Goal: Transaction & Acquisition: Register for event/course

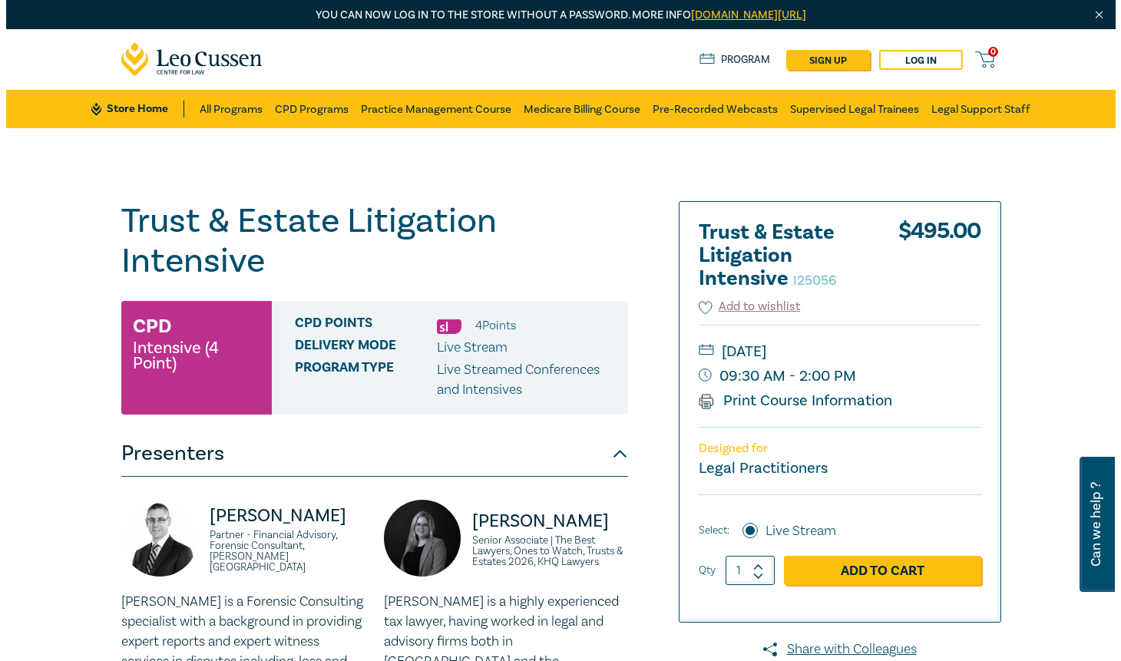
scroll to position [153, 0]
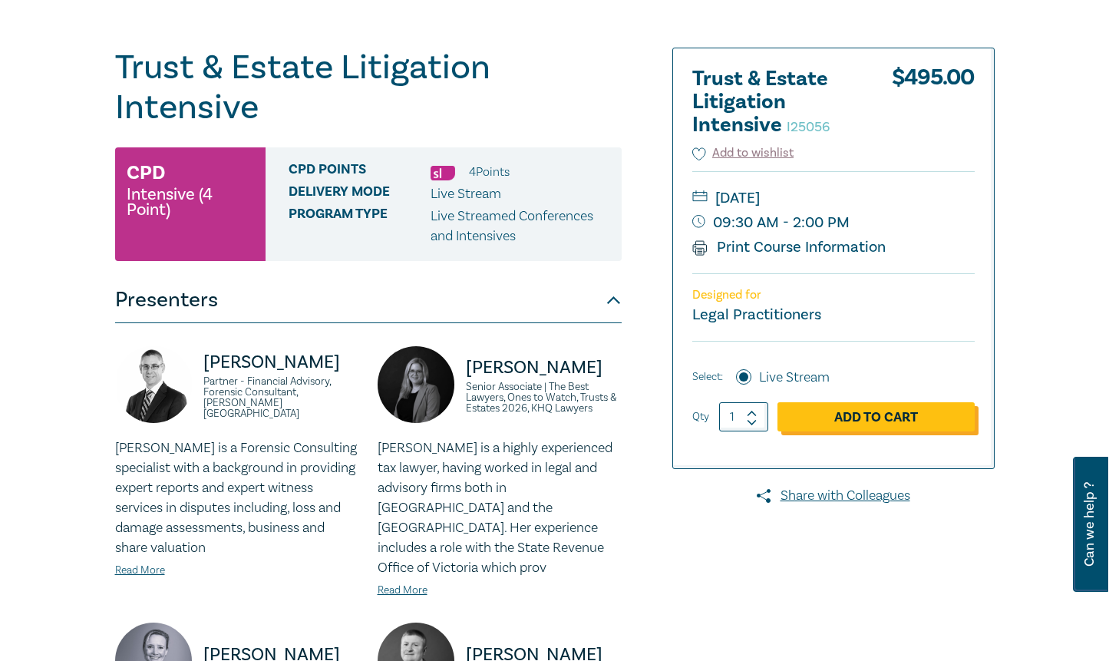
click at [893, 414] on link "Add to Cart" at bounding box center [875, 416] width 197 height 29
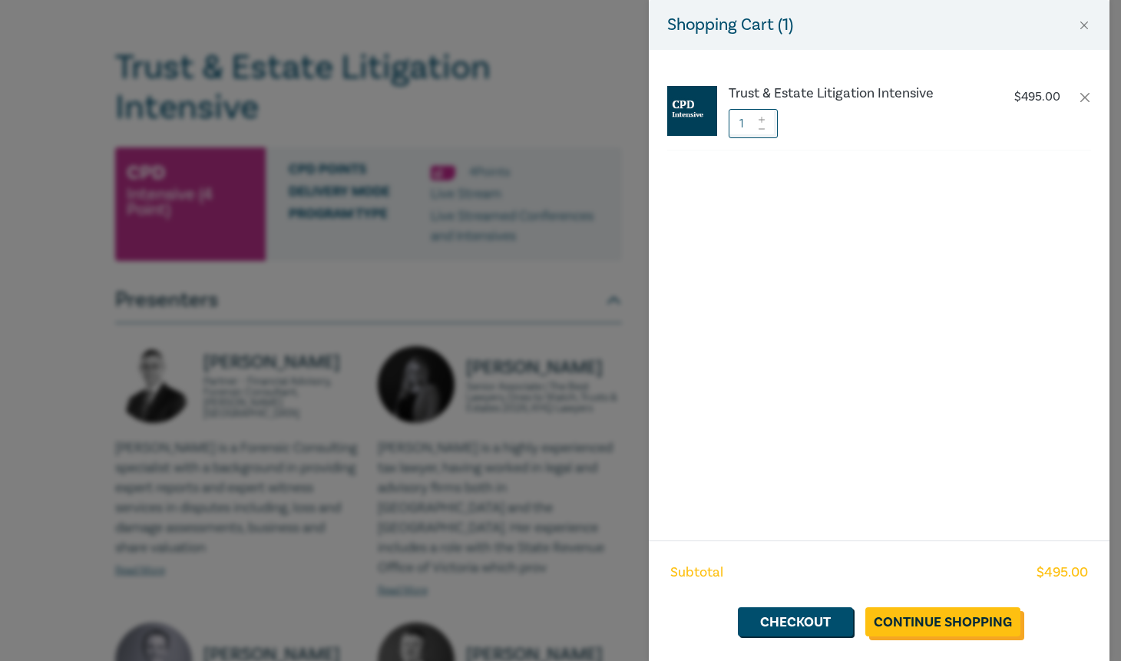
click at [942, 616] on link "Continue Shopping" at bounding box center [942, 621] width 155 height 29
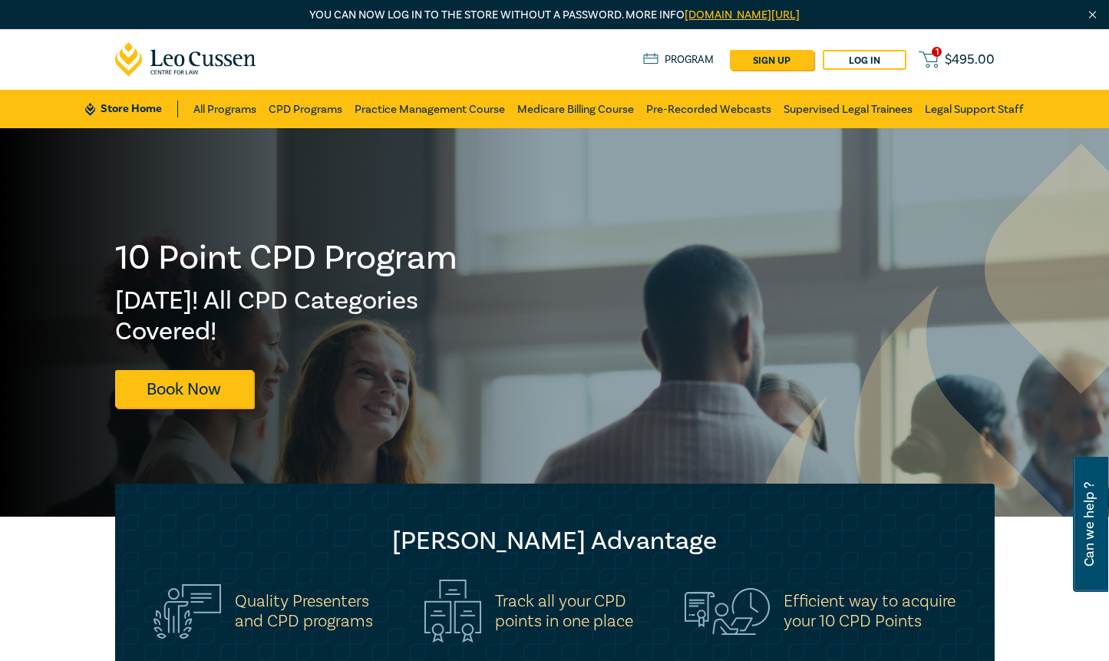
click at [973, 63] on span "$ 495.00" at bounding box center [970, 59] width 50 height 17
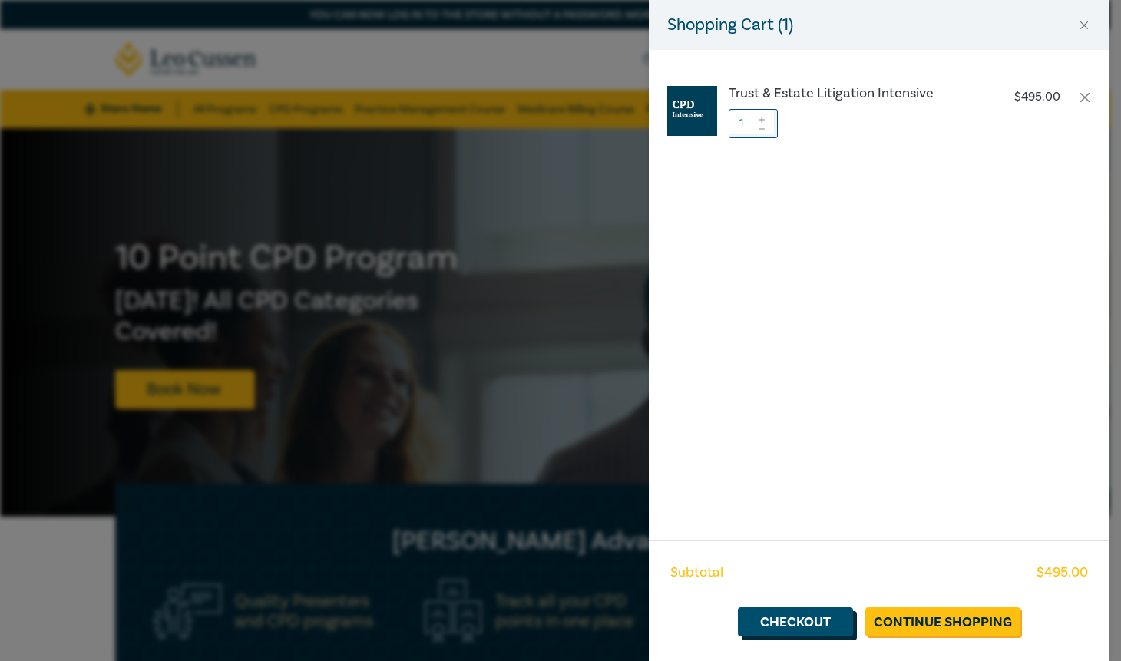
click at [836, 621] on link "Checkout" at bounding box center [795, 621] width 115 height 29
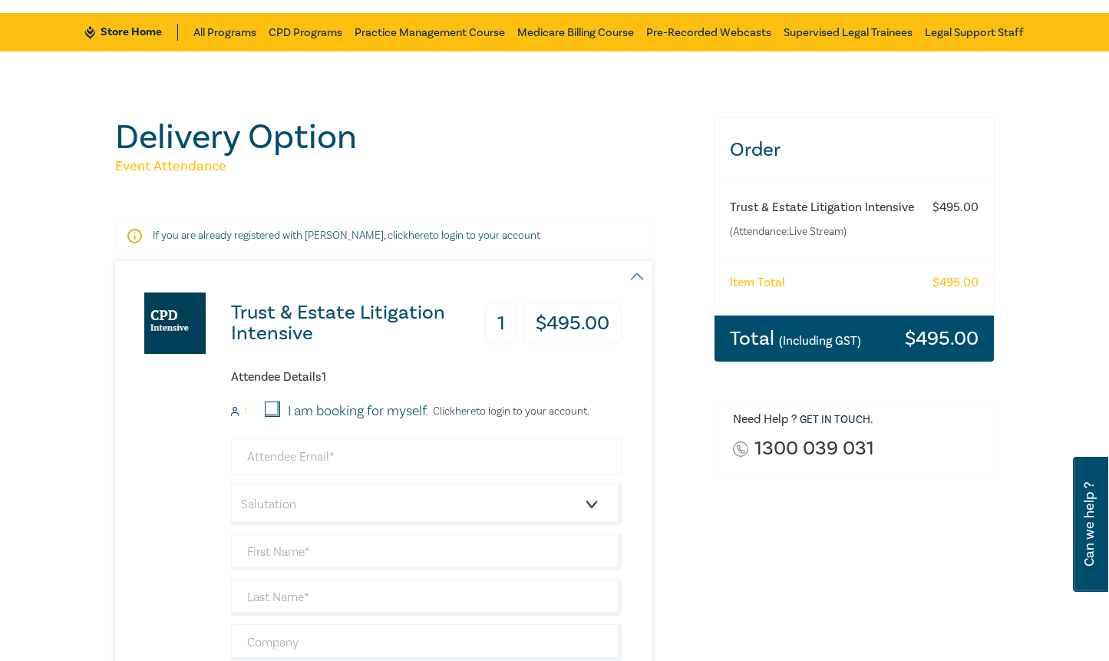
scroll to position [153, 0]
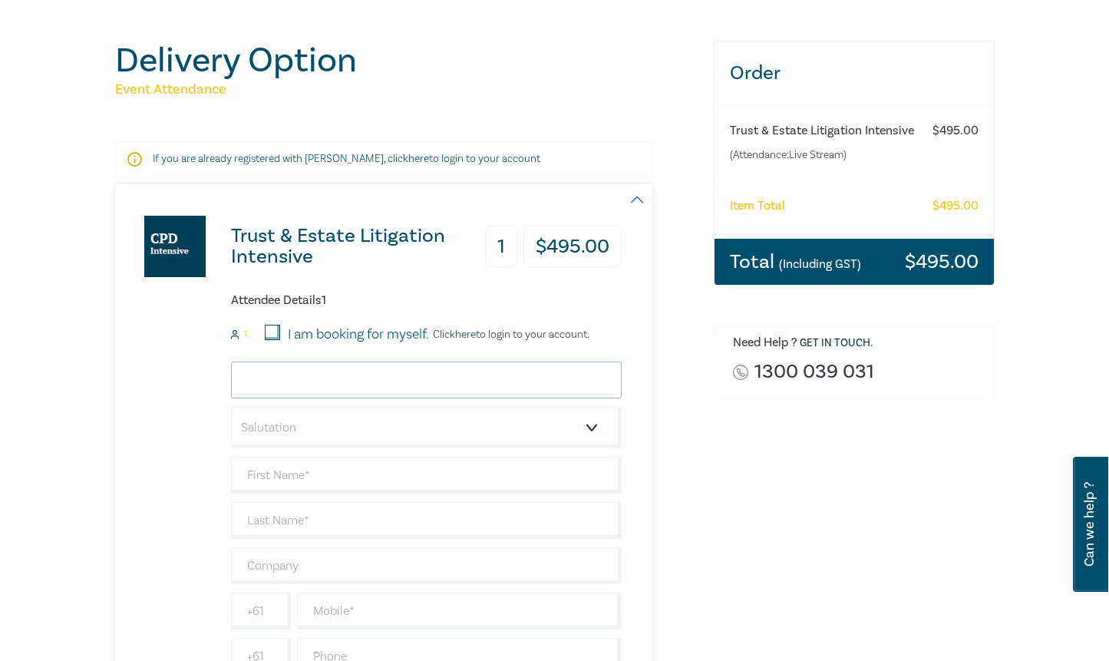
click at [302, 376] on input "email" at bounding box center [426, 379] width 391 height 37
type input "[EMAIL_ADDRESS][DOMAIN_NAME]"
type input "Daria"
type input "[PERSON_NAME]"
type input "[PERSON_NAME] and [PERSON_NAME]"
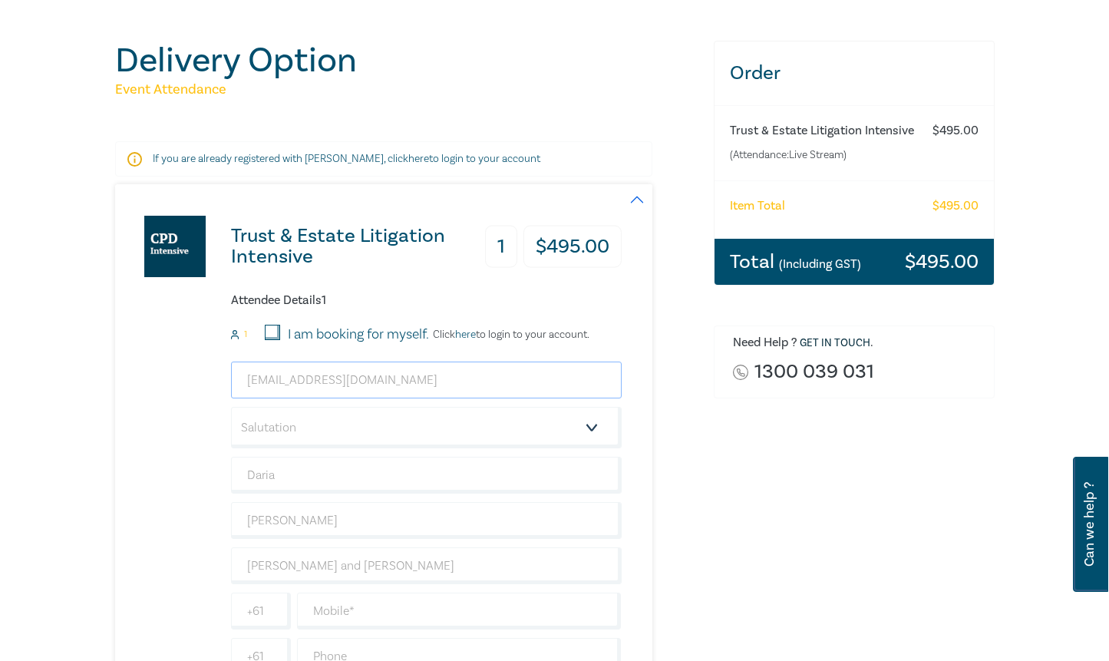
scroll to position [384, 0]
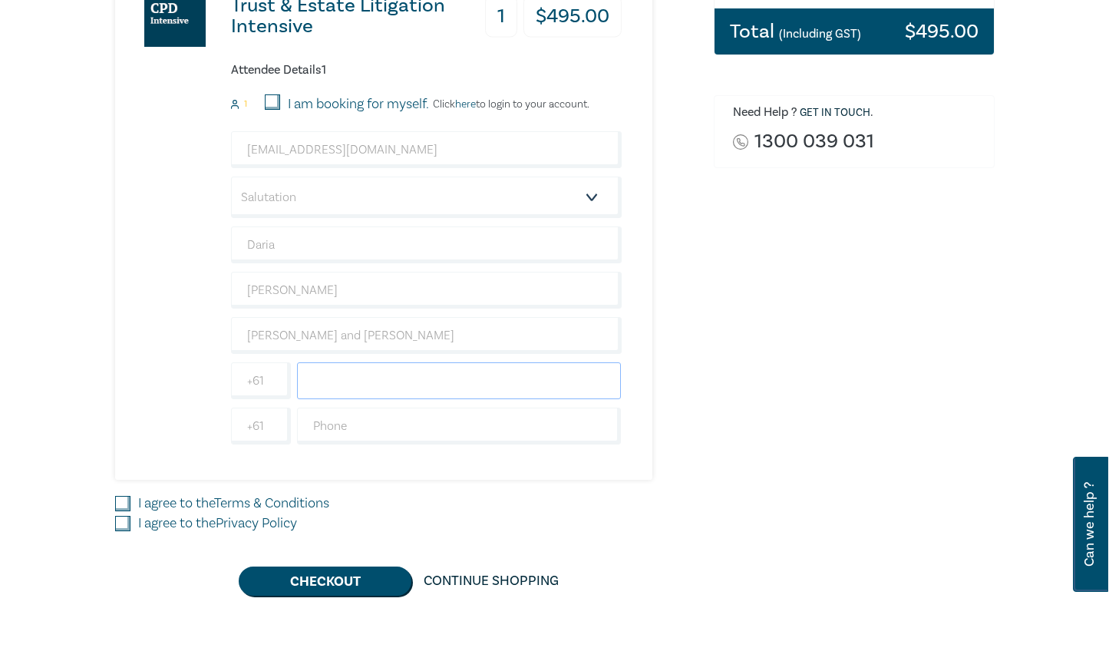
click at [338, 378] on input "text" at bounding box center [459, 380] width 325 height 37
type input "0396709691"
click at [122, 503] on input "I agree to the Terms & Conditions" at bounding box center [122, 503] width 15 height 15
checkbox input "true"
click at [124, 523] on input "I agree to the Privacy Policy" at bounding box center [122, 523] width 15 height 15
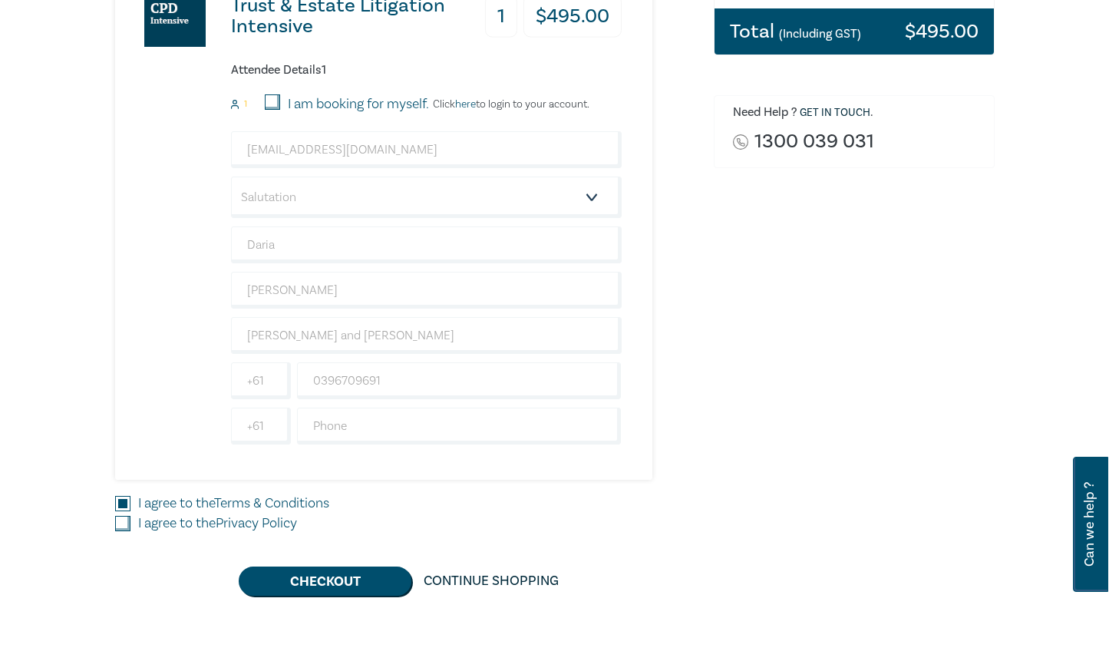
checkbox input "true"
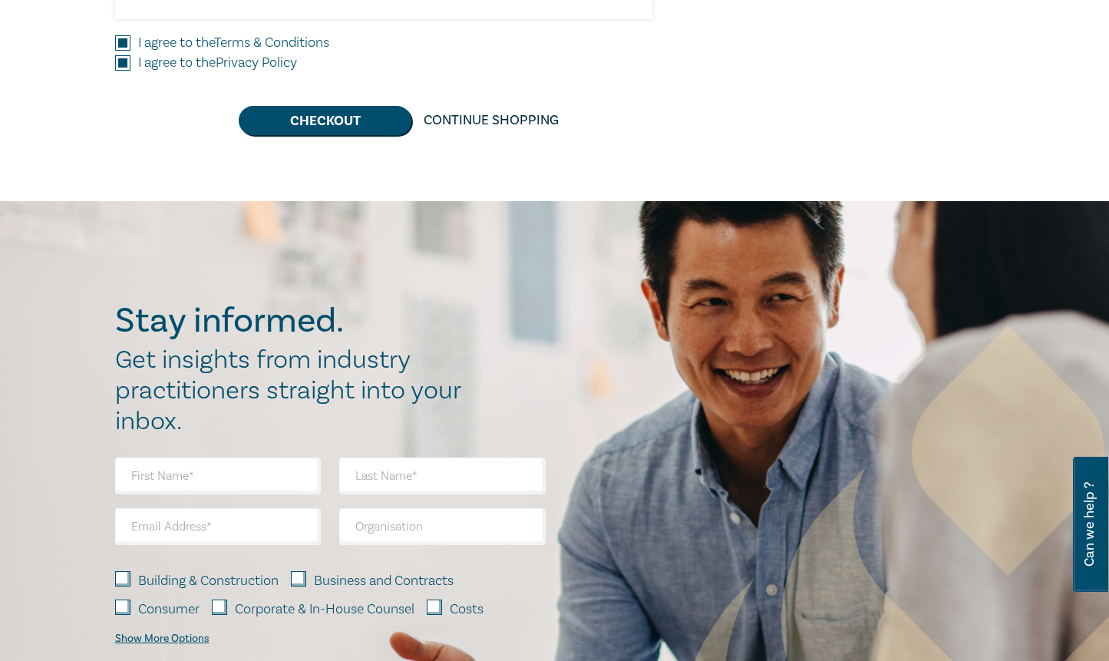
scroll to position [691, 0]
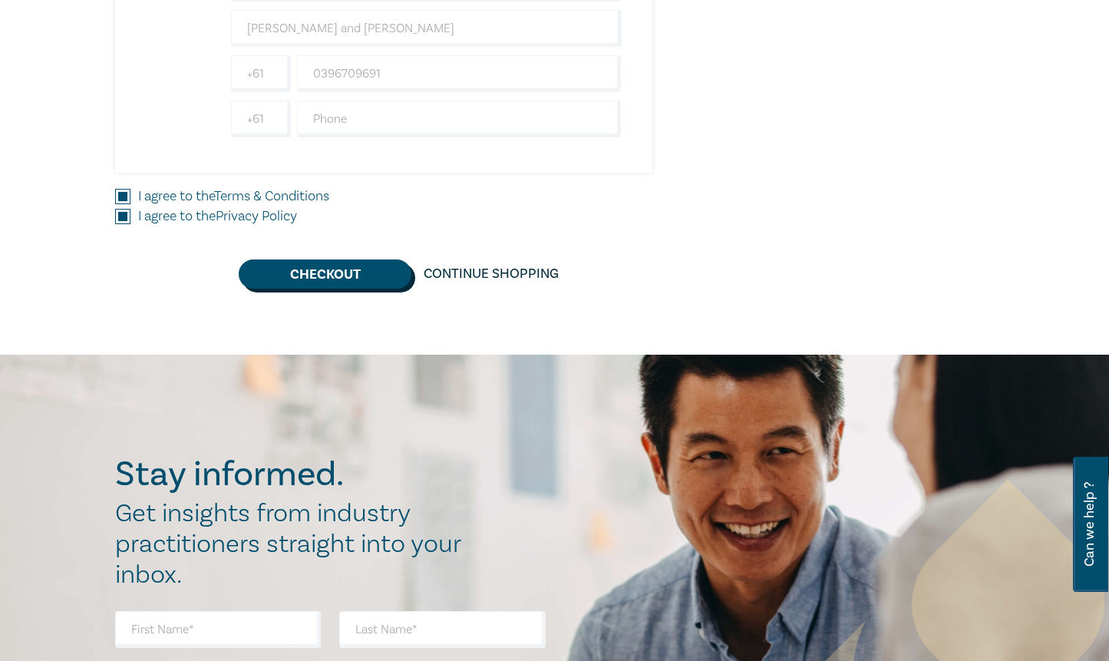
click at [361, 271] on button "Checkout" at bounding box center [325, 273] width 173 height 29
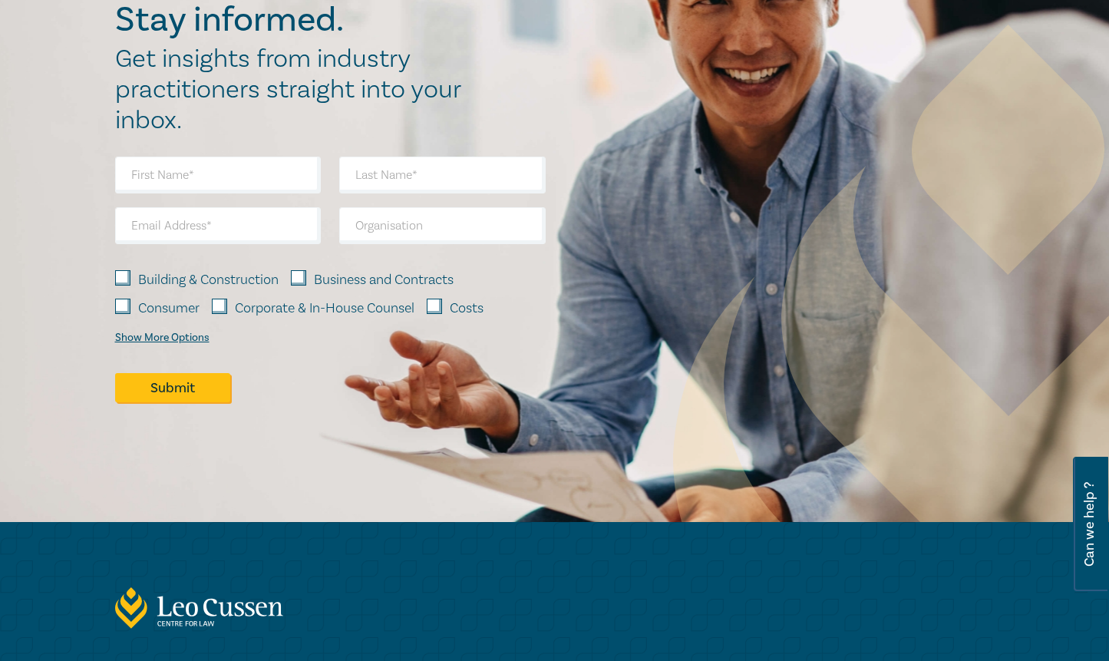
scroll to position [0, 0]
